Goal: Task Accomplishment & Management: Manage account settings

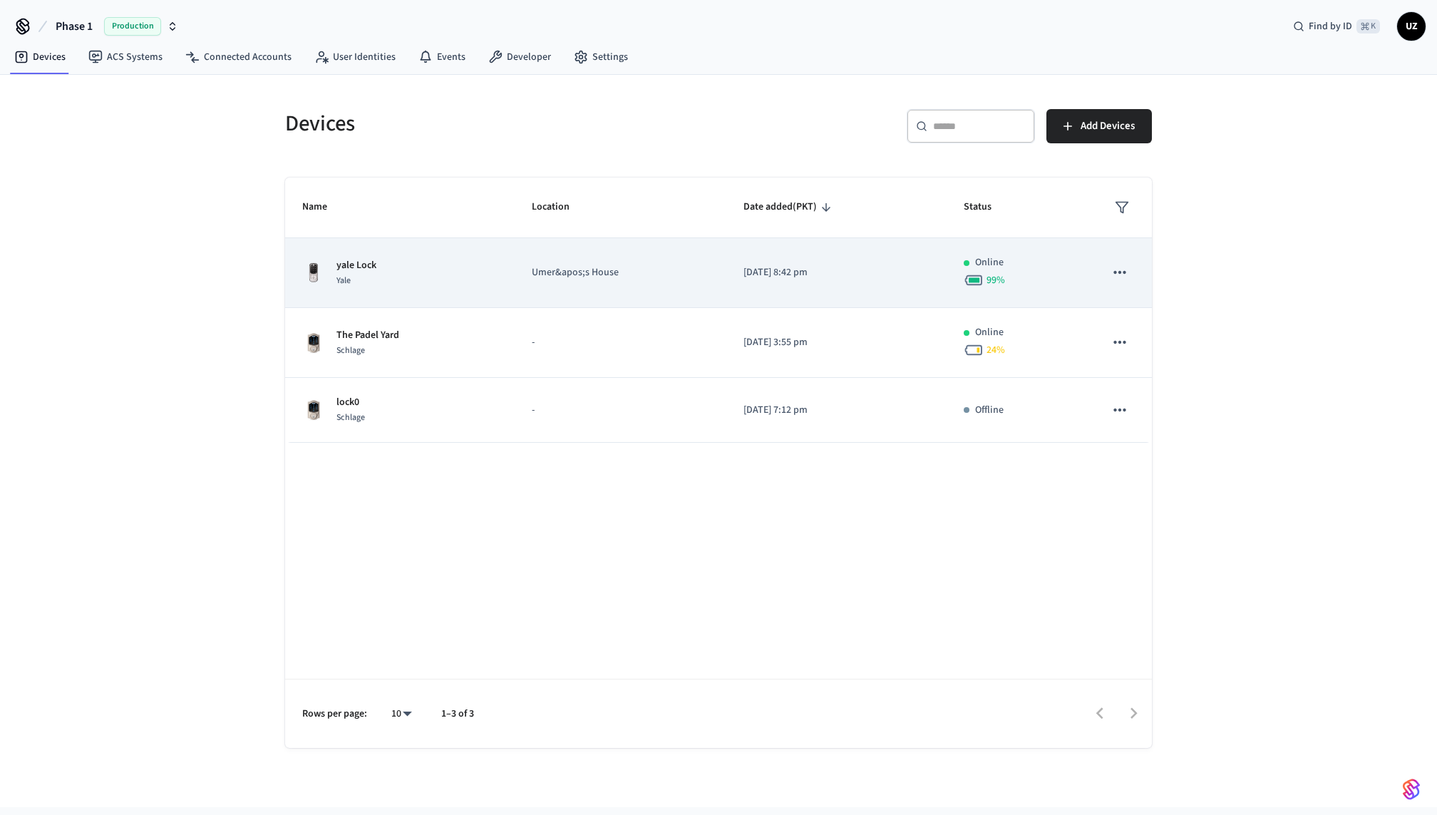
click at [700, 266] on p "Umer&apos;s House" at bounding box center [620, 272] width 177 height 15
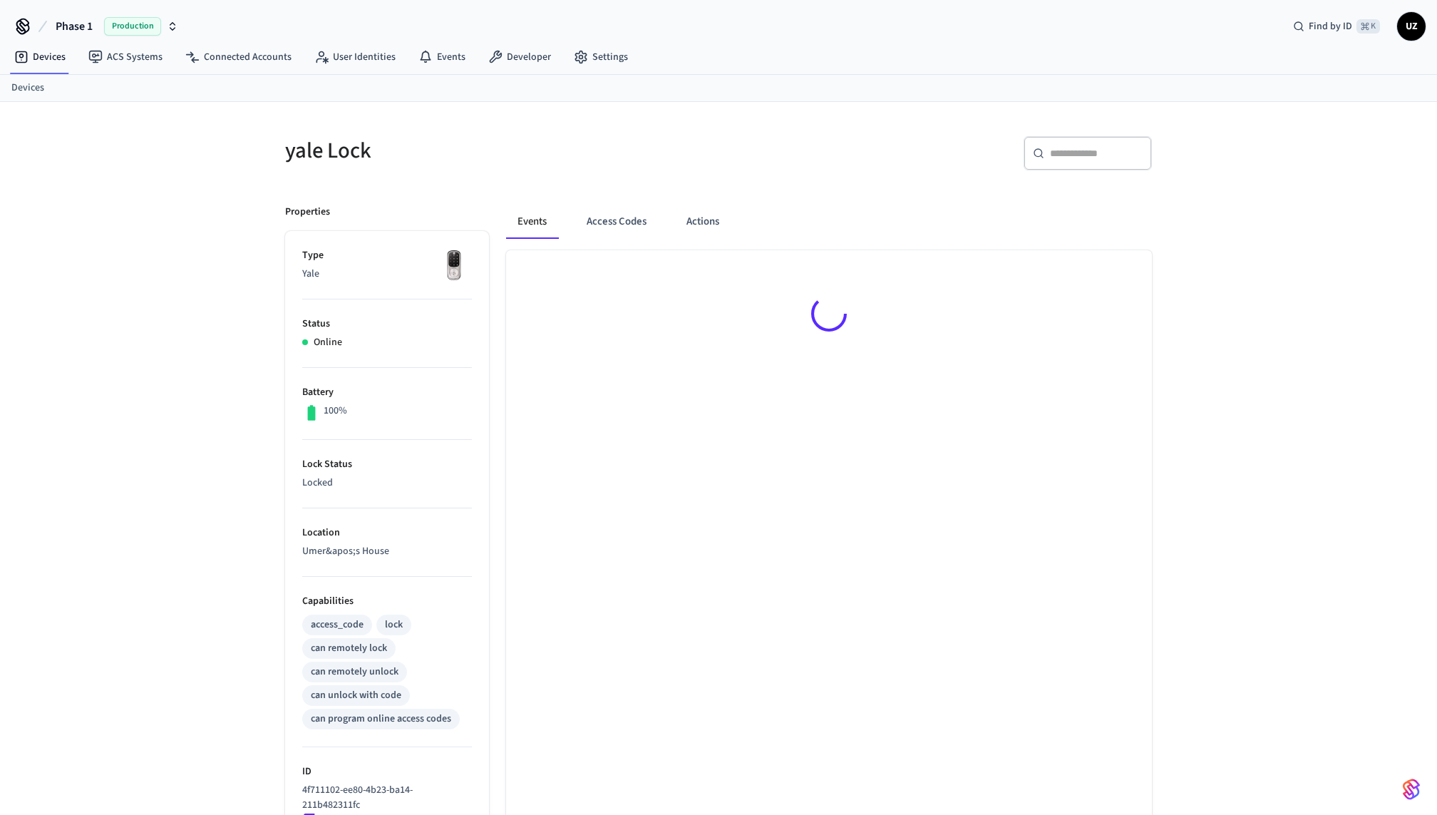
click at [700, 266] on div at bounding box center [829, 316] width 646 height 132
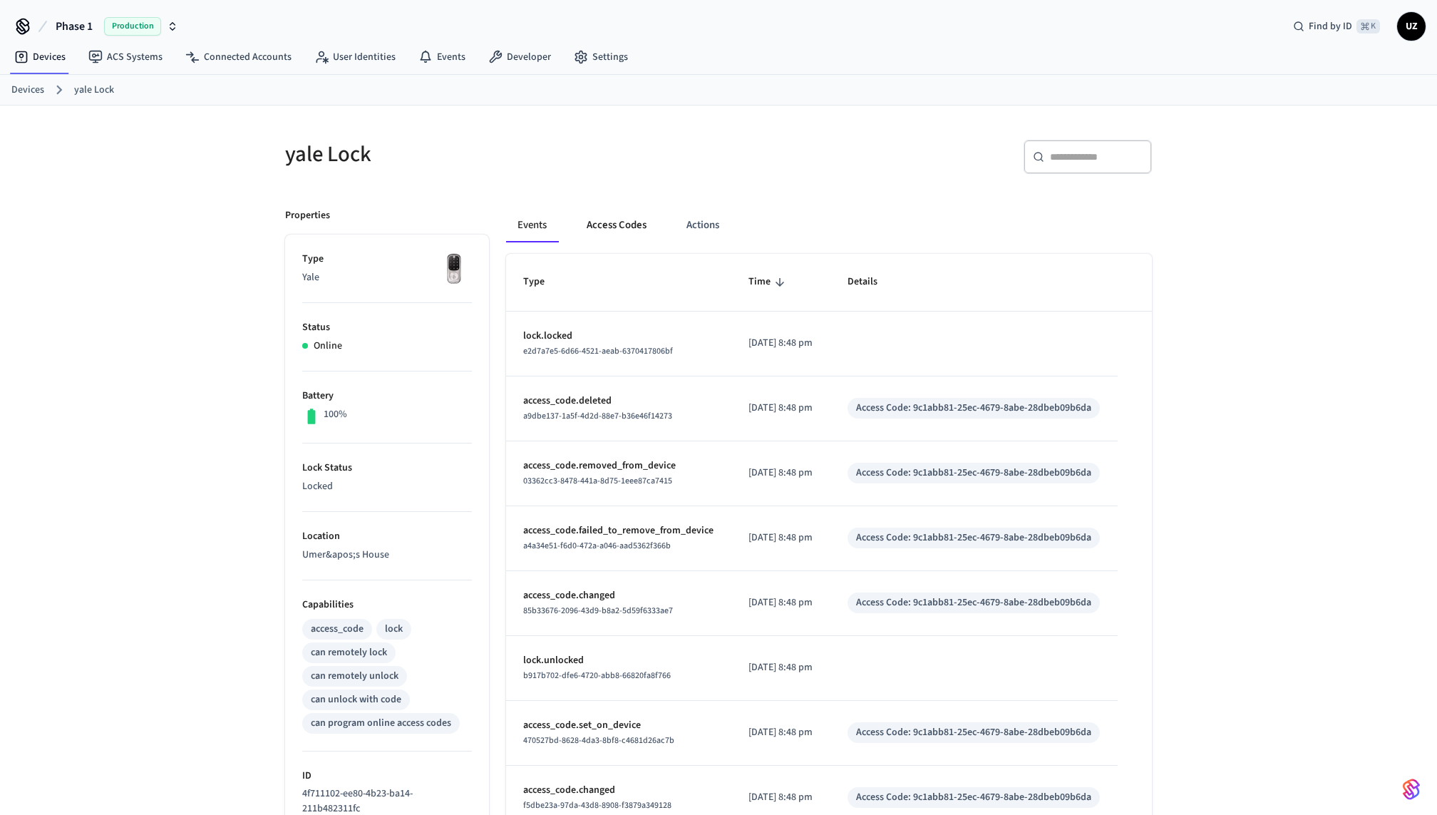
click at [606, 215] on button "Access Codes" at bounding box center [616, 225] width 83 height 34
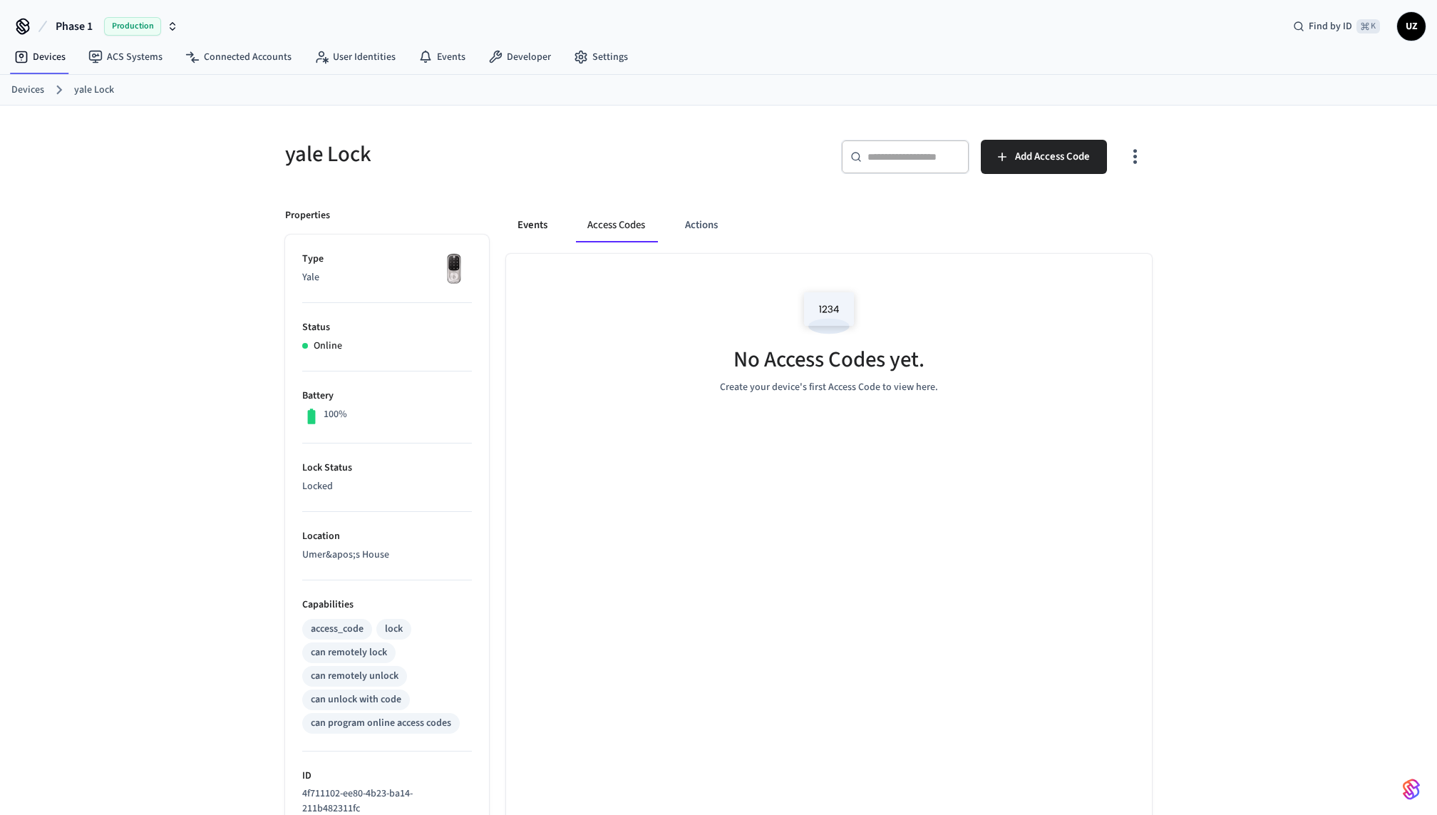
click at [532, 217] on button "Events" at bounding box center [532, 225] width 53 height 34
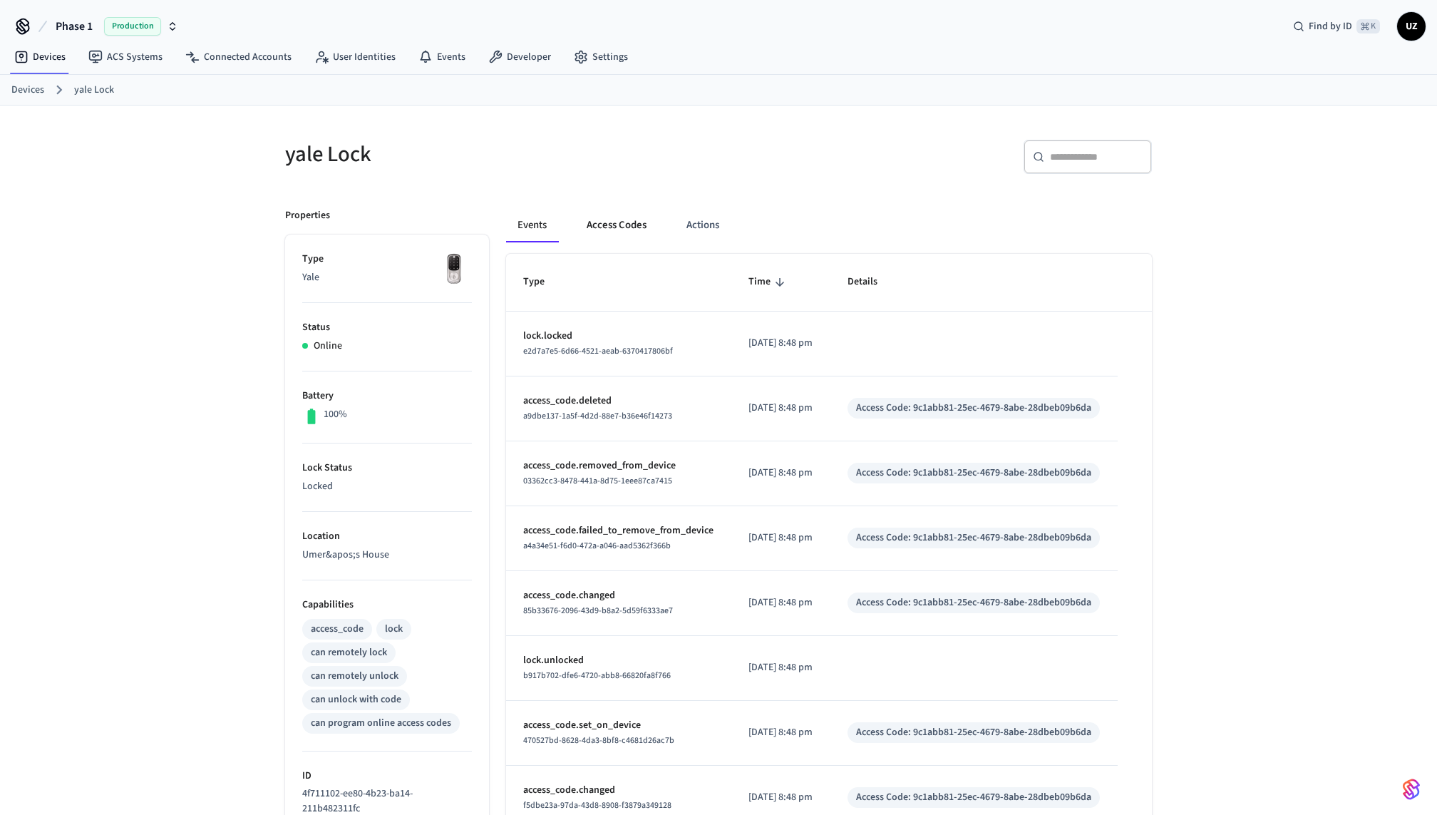
click at [609, 217] on button "Access Codes" at bounding box center [616, 225] width 83 height 34
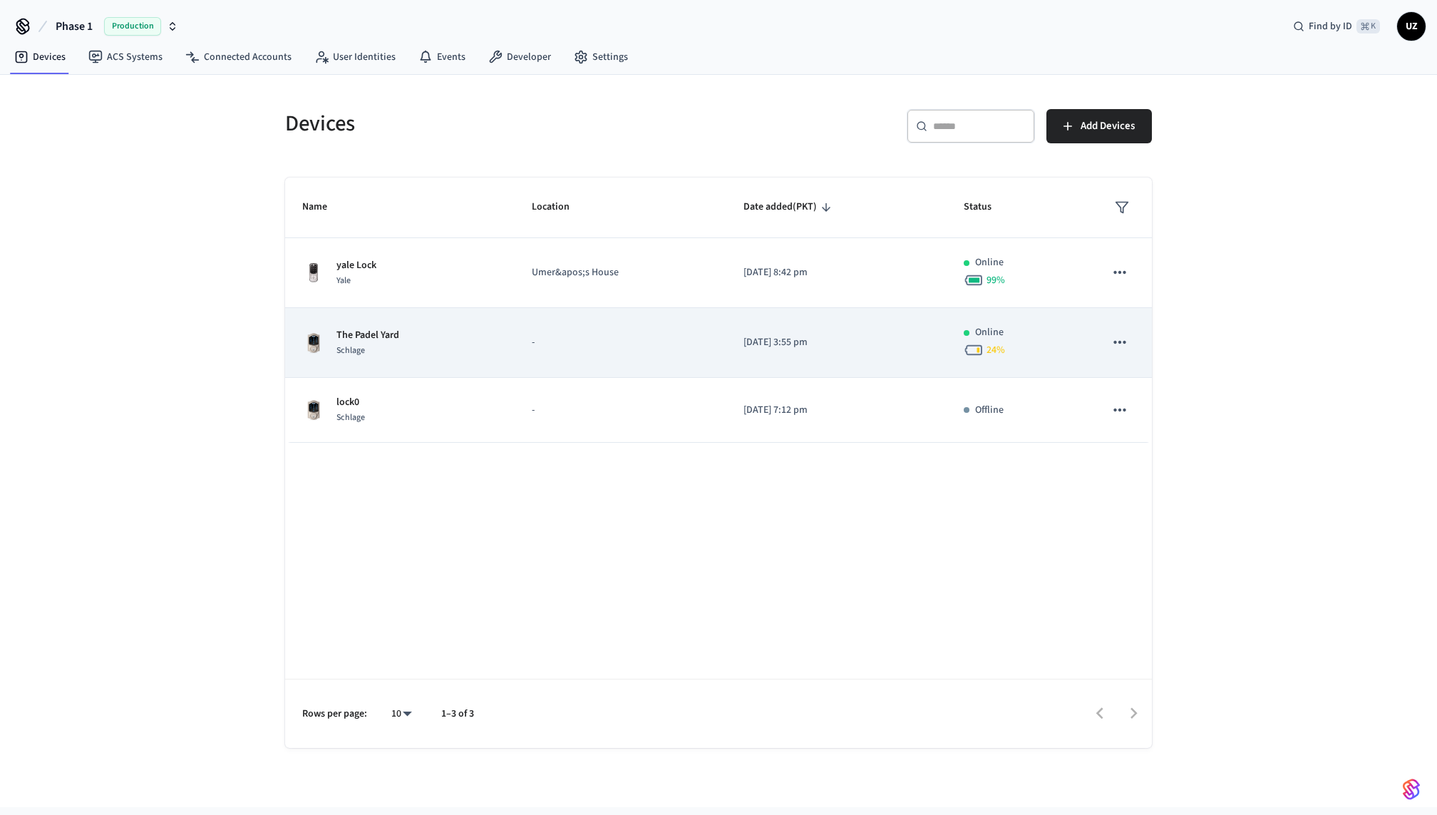
click at [702, 344] on p "-" at bounding box center [620, 342] width 177 height 15
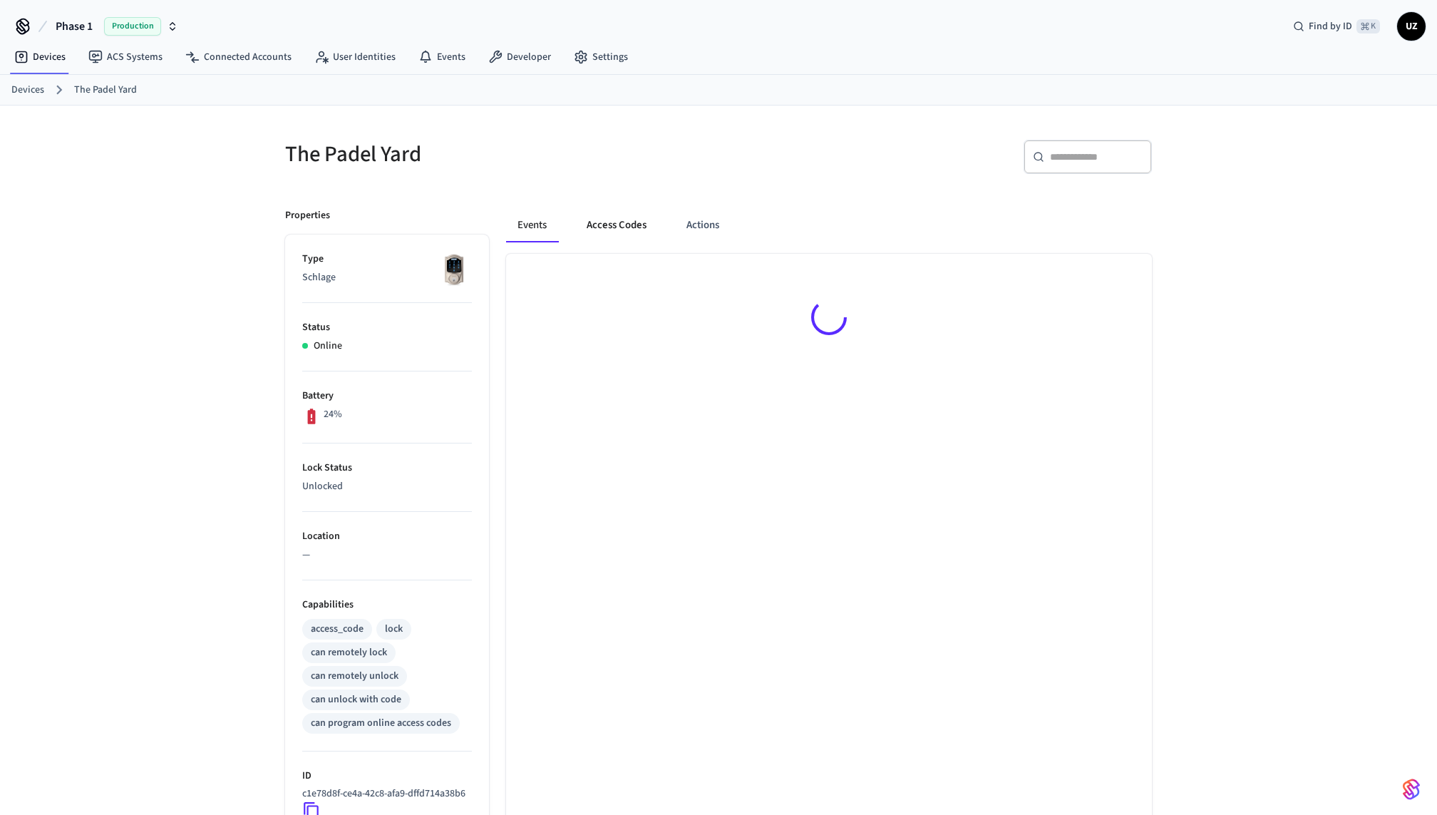
click at [618, 229] on button "Access Codes" at bounding box center [616, 225] width 83 height 34
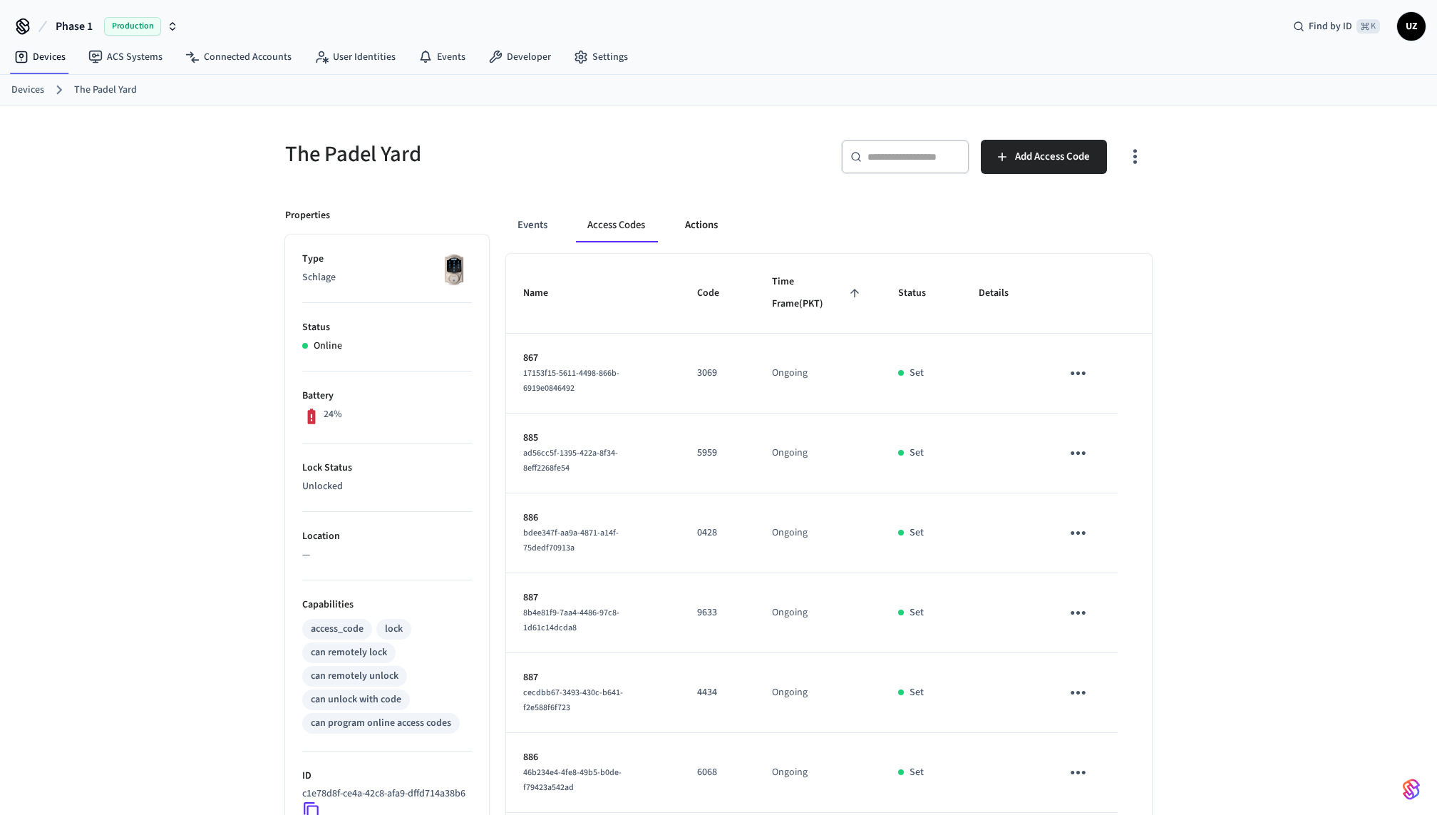
click at [719, 227] on button "Actions" at bounding box center [701, 225] width 56 height 34
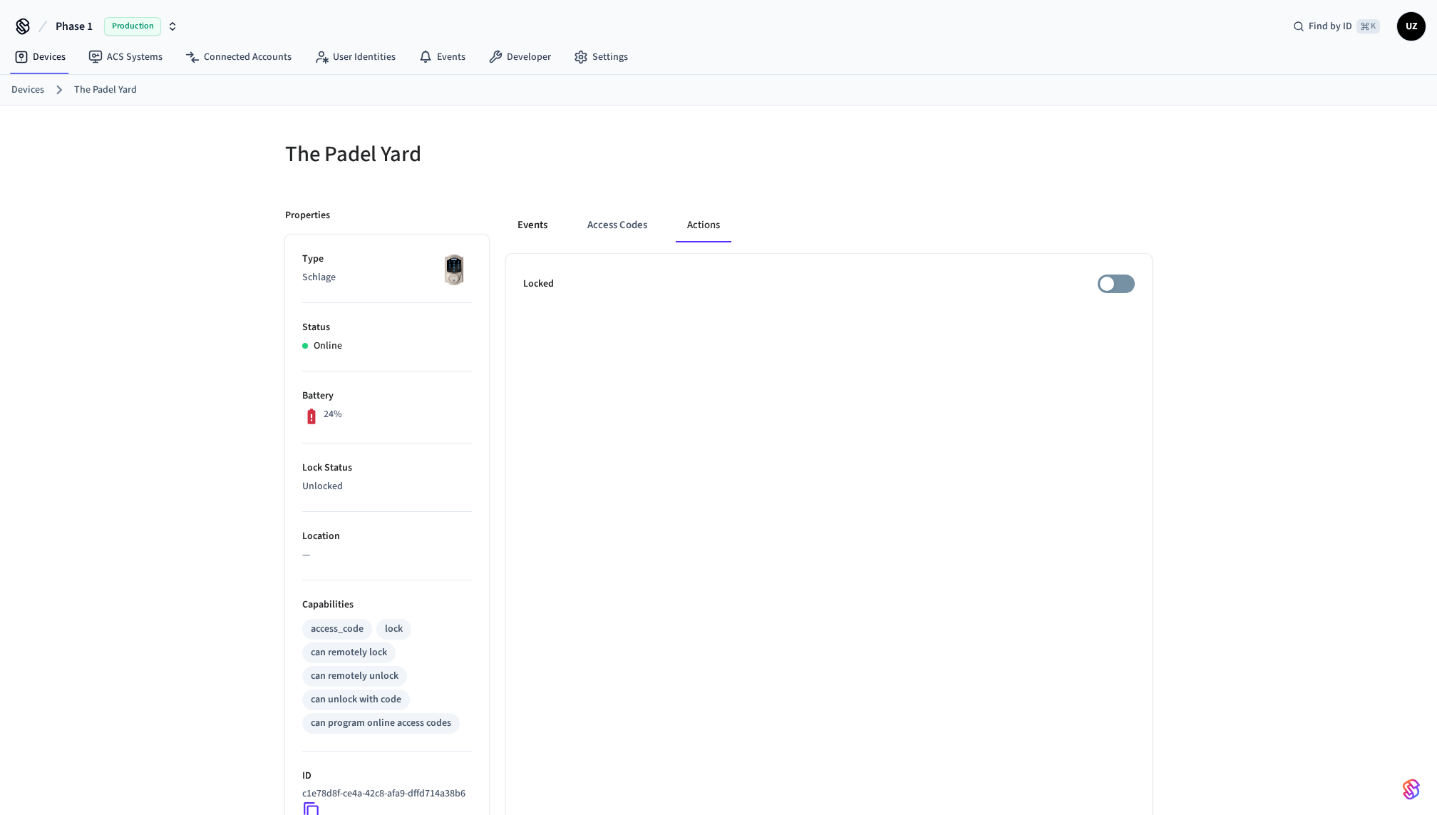
click at [548, 216] on button "Events" at bounding box center [532, 225] width 53 height 34
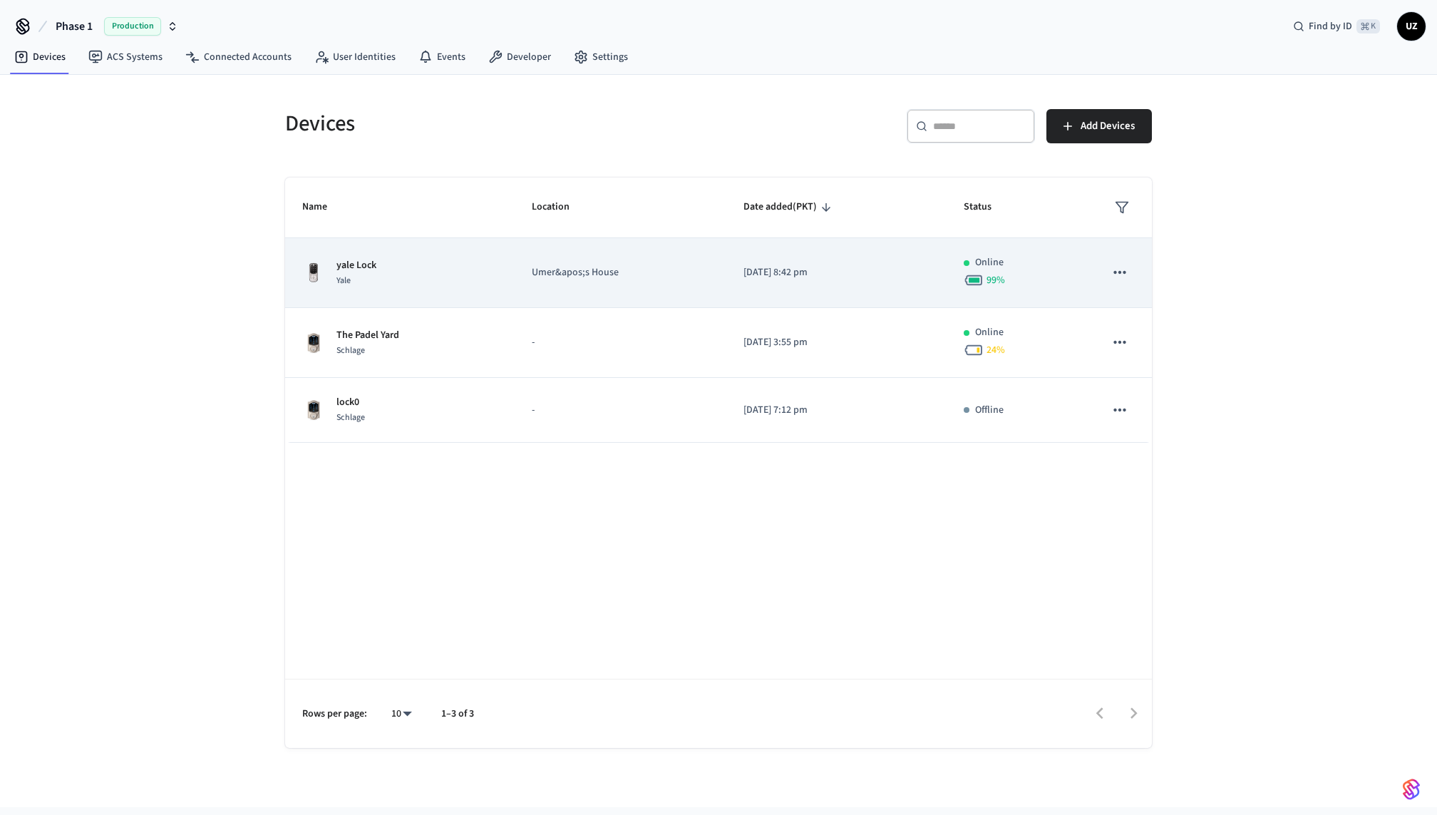
click at [1055, 279] on div "99 %" at bounding box center [1017, 280] width 107 height 20
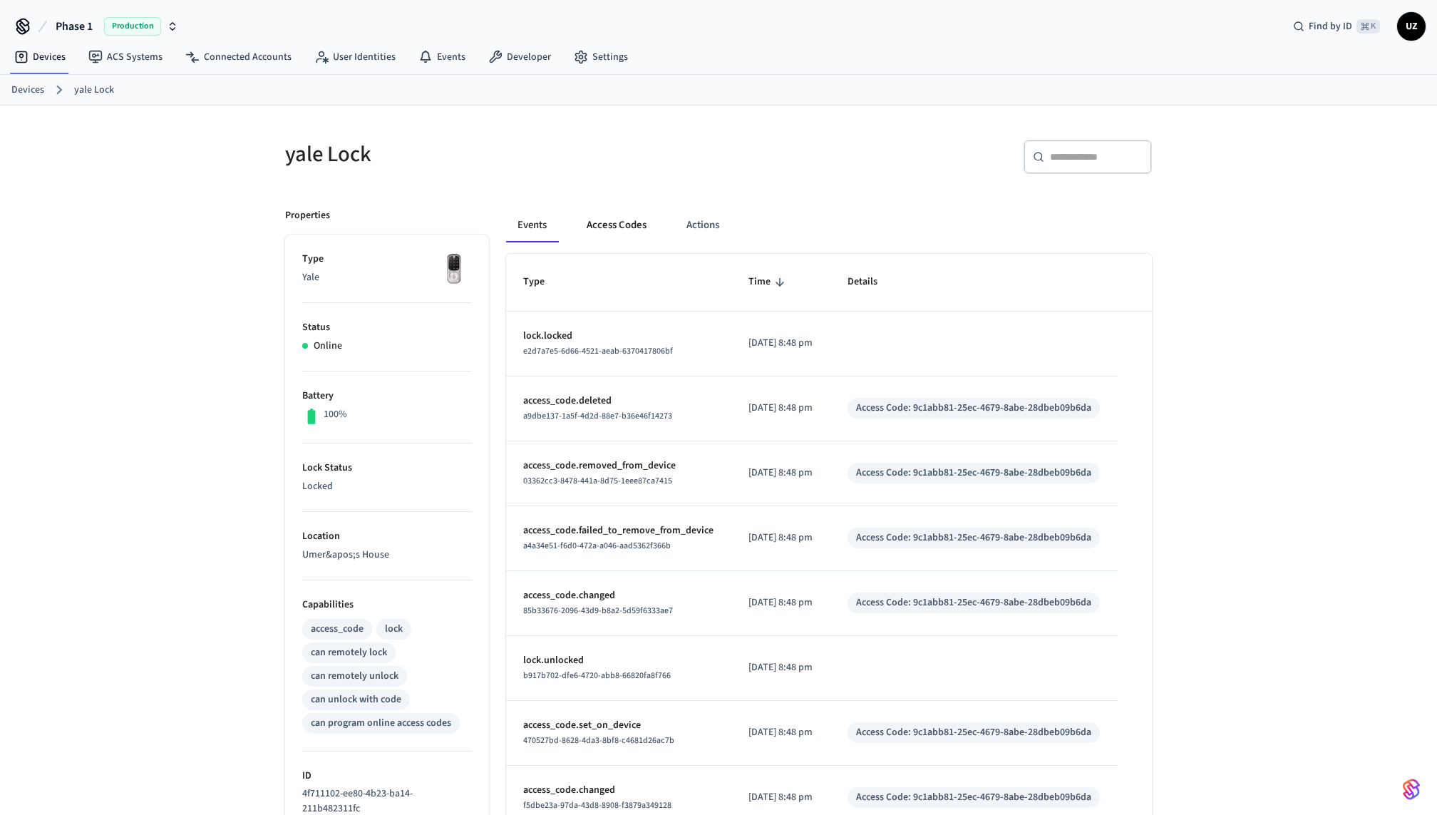
click at [626, 212] on button "Access Codes" at bounding box center [616, 225] width 83 height 34
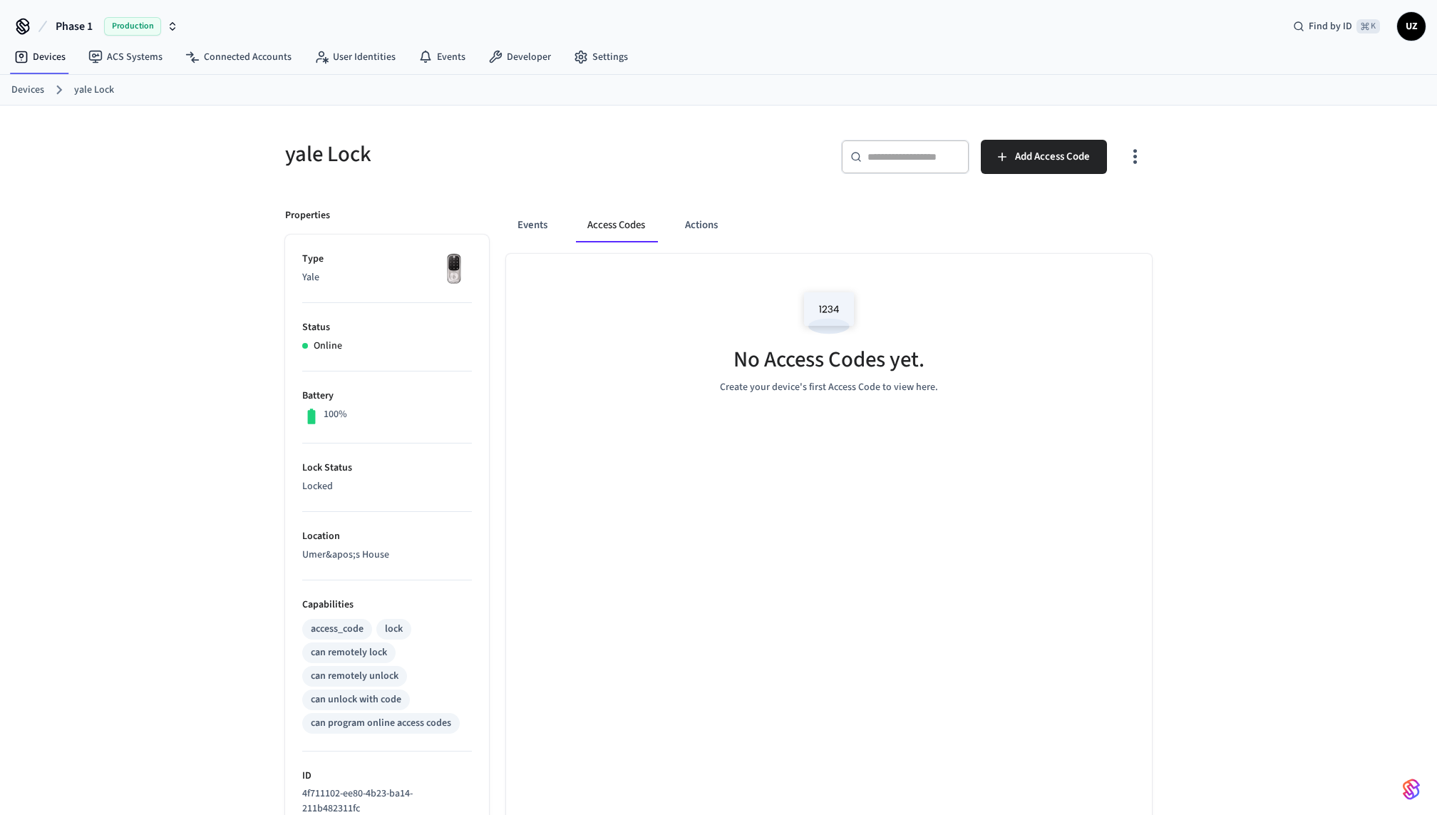
click at [627, 226] on button "Access Codes" at bounding box center [616, 225] width 81 height 34
click at [530, 229] on button "Events" at bounding box center [532, 225] width 53 height 34
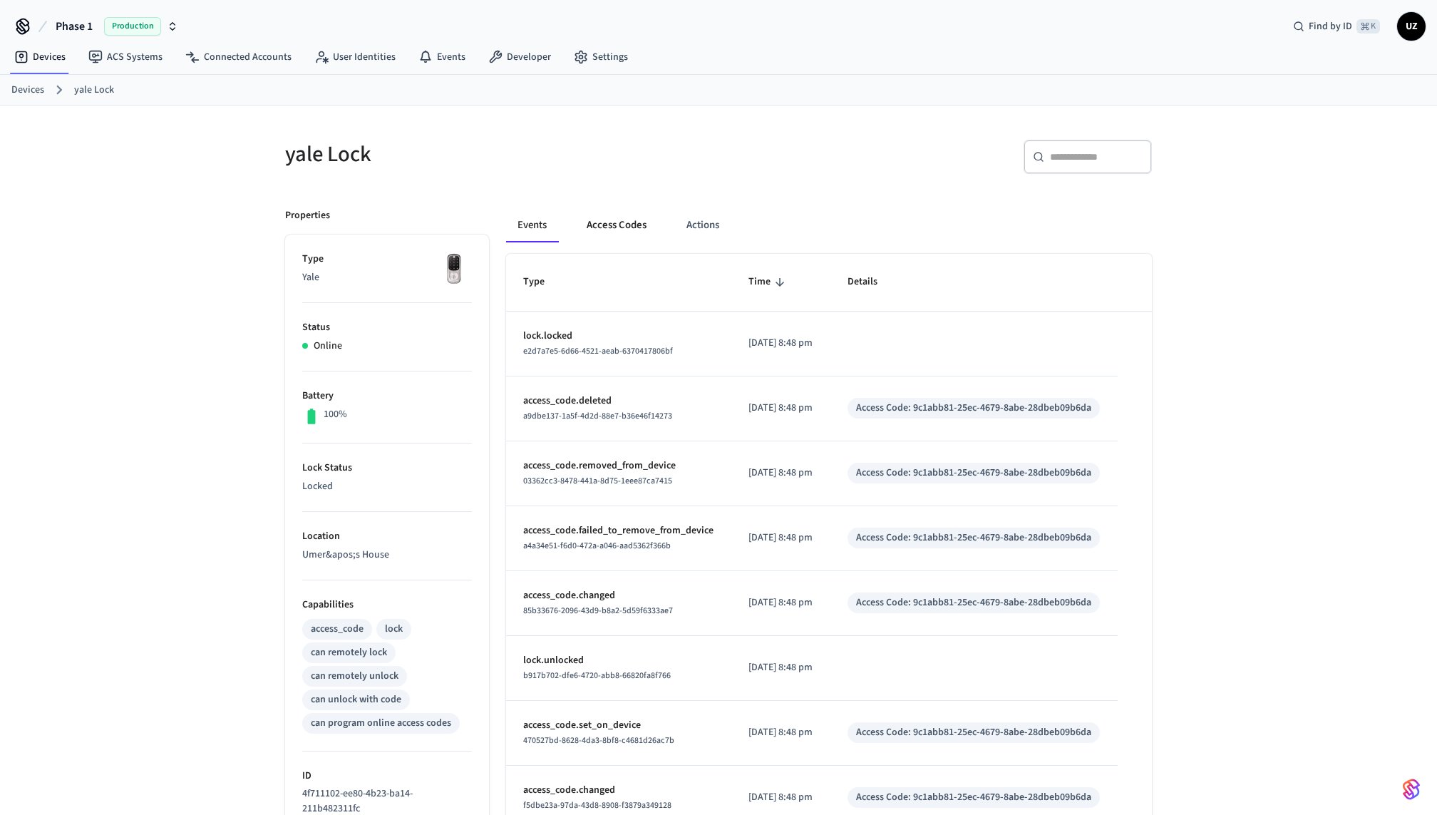
click at [587, 219] on button "Access Codes" at bounding box center [616, 225] width 83 height 34
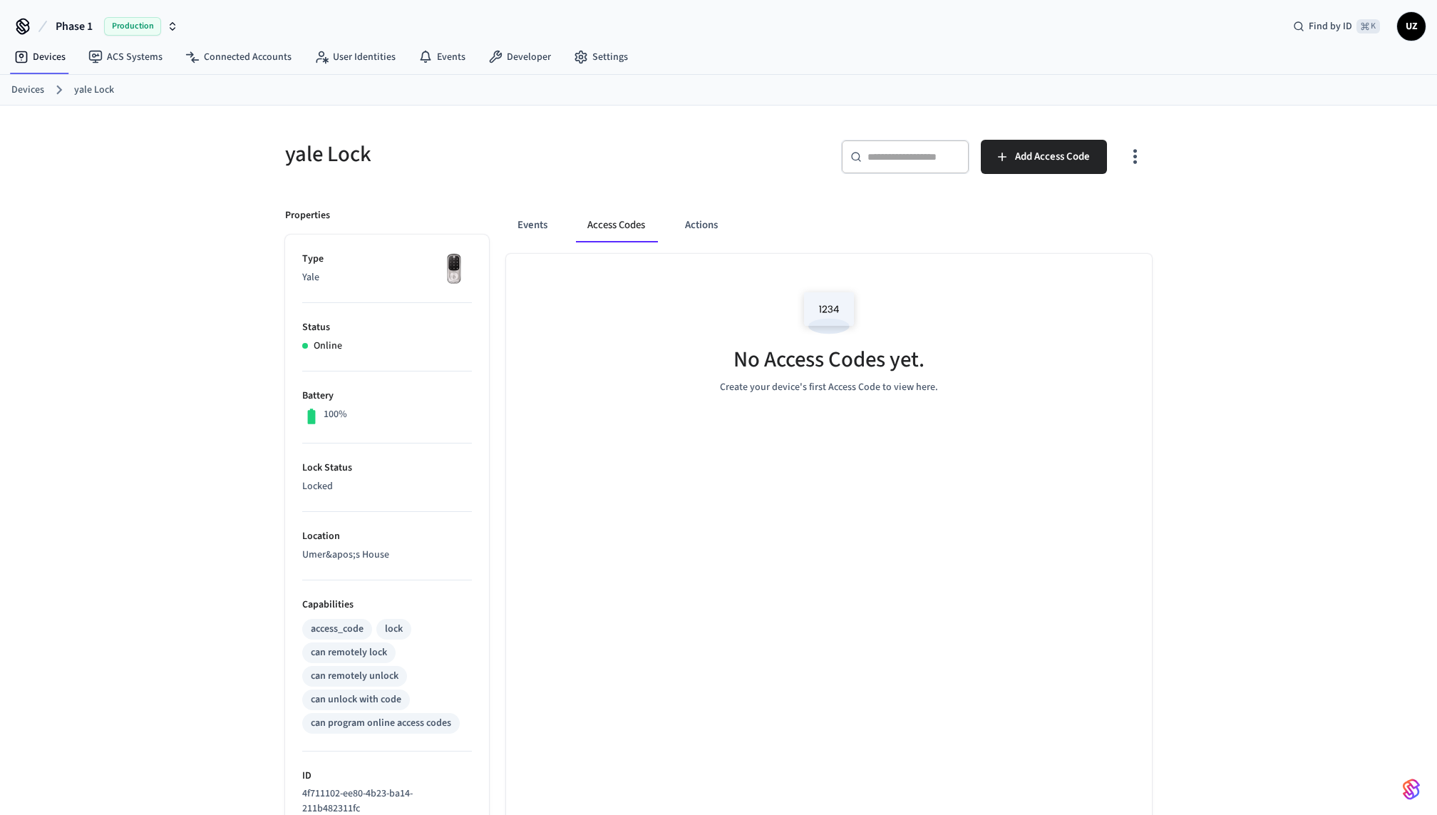
click at [748, 395] on div "No Access Codes yet. Create your device's first Access Code to view here." at bounding box center [829, 339] width 646 height 170
